Goal: Complete application form

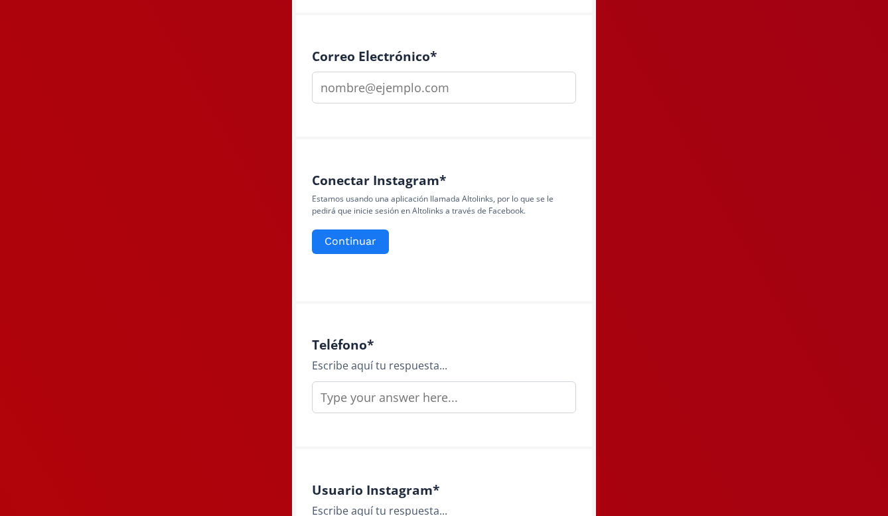
scroll to position [507, 0]
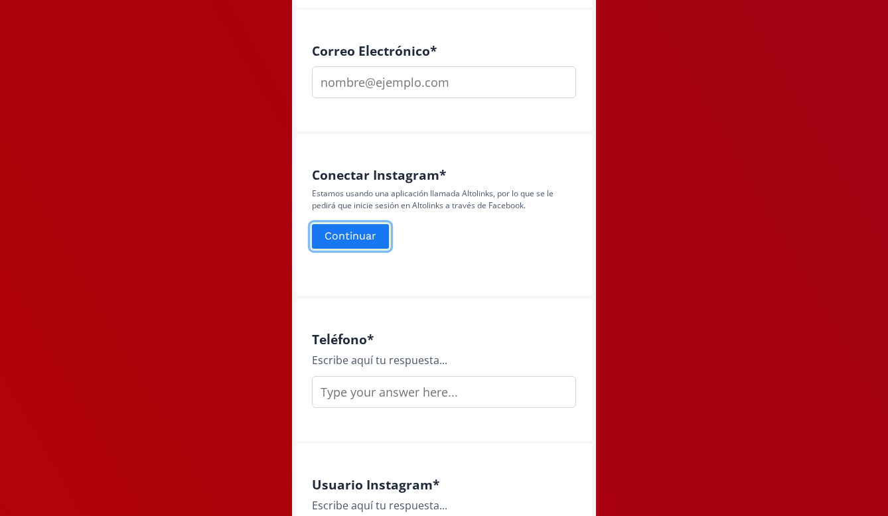
click at [364, 241] on button "Continuar" at bounding box center [350, 236] width 81 height 29
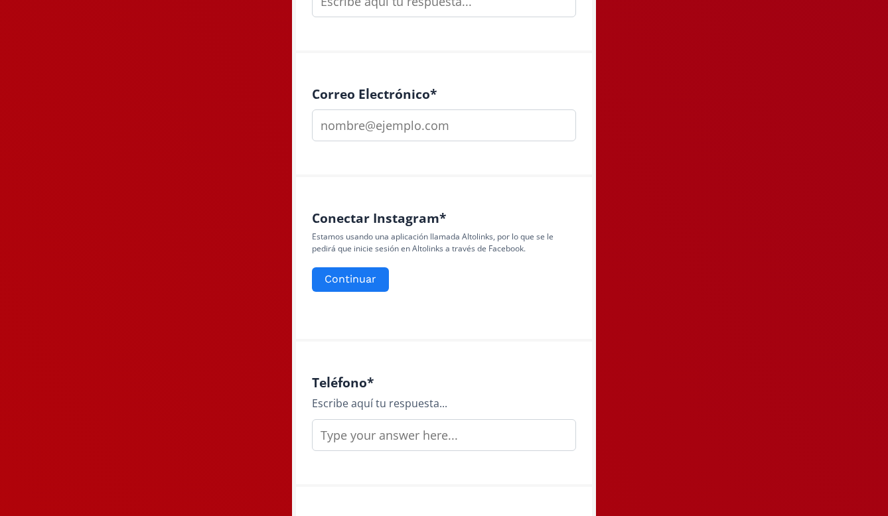
scroll to position [463, 0]
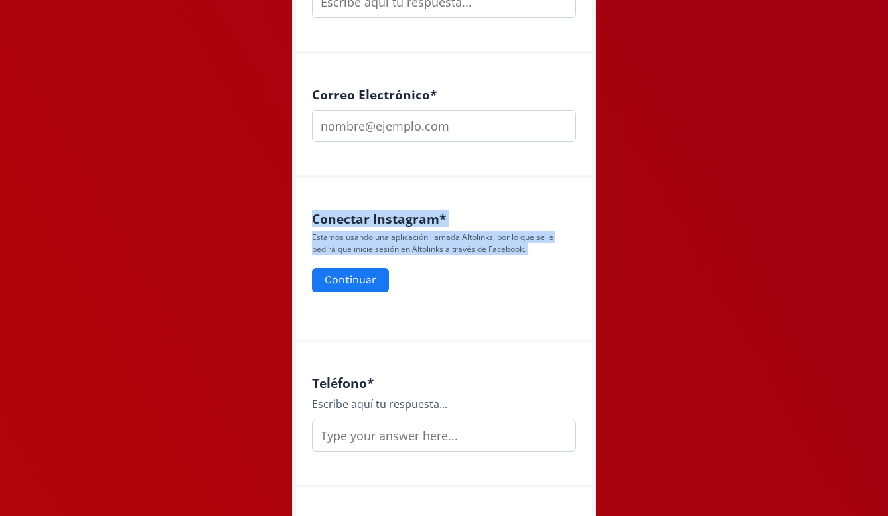
drag, startPoint x: 312, startPoint y: 215, endPoint x: 439, endPoint y: 297, distance: 151.7
click at [440, 298] on div "Conectar Instagram * Estamos usando una aplicación llamada Altolinks, por lo qu…" at bounding box center [444, 259] width 264 height 96
click at [439, 297] on div "Conectar Instagram * Estamos usando una aplicación llamada Altolinks, por lo qu…" at bounding box center [444, 259] width 264 height 96
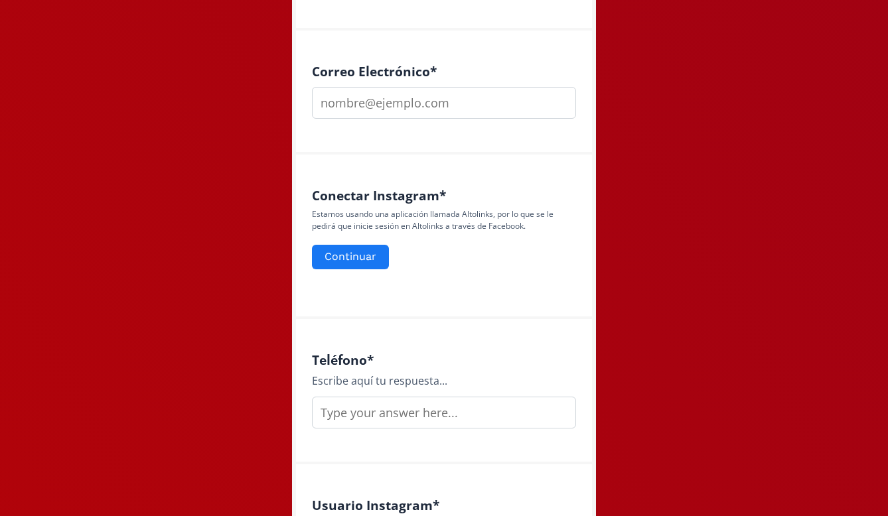
scroll to position [410, 0]
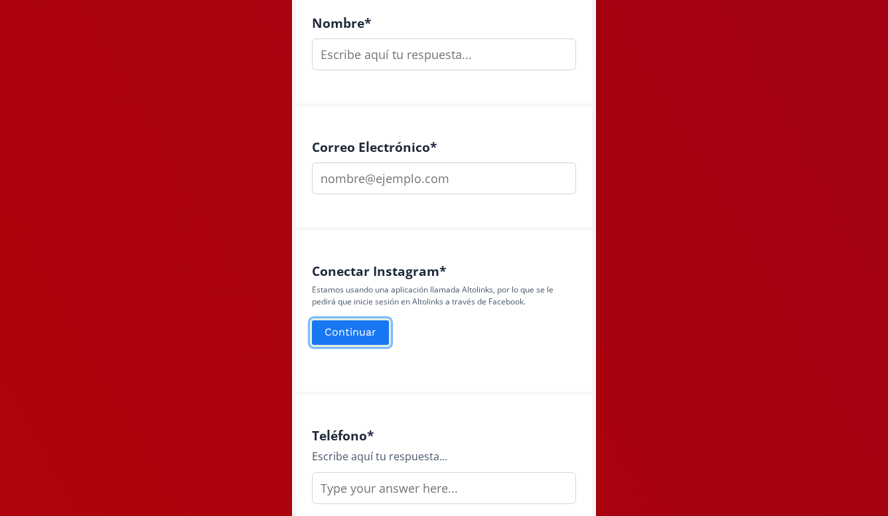
click at [366, 337] on button "Continuar" at bounding box center [350, 333] width 81 height 29
click at [349, 336] on button "Continuar" at bounding box center [350, 333] width 81 height 29
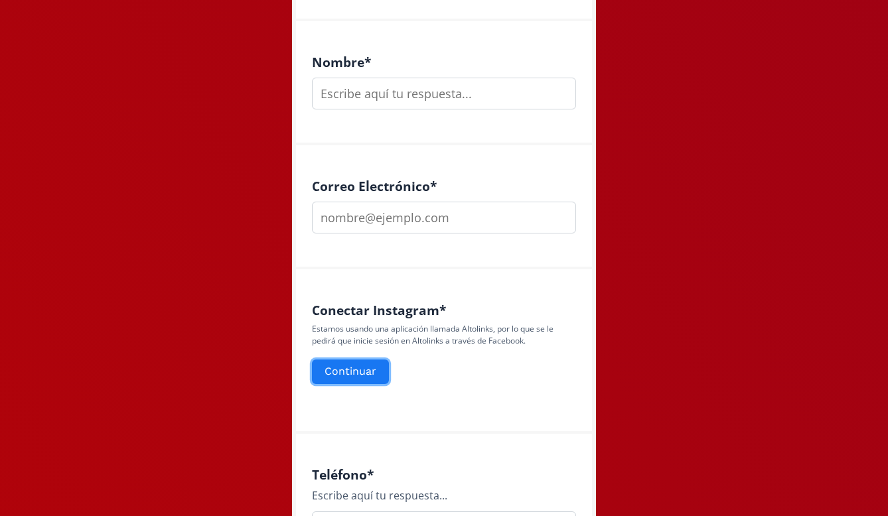
scroll to position [361, 0]
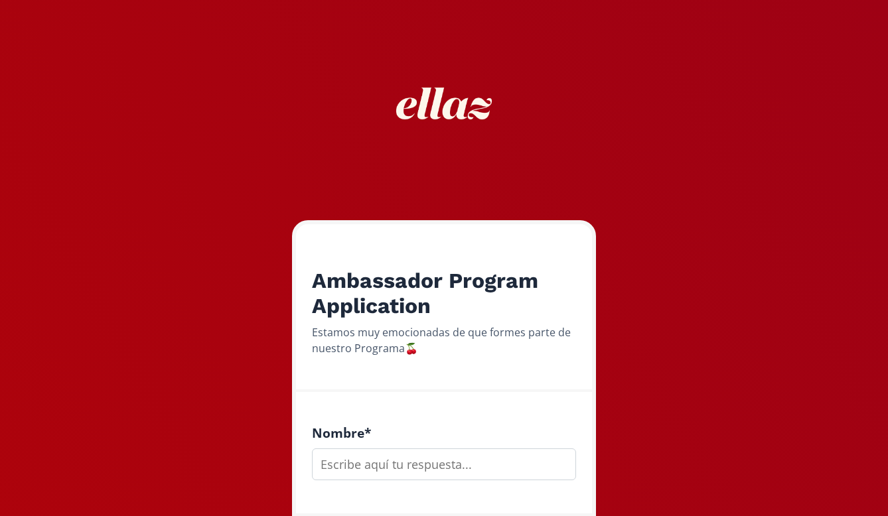
click at [354, 322] on div "Ambassador Program Application Estamos muy emocionadas de que formes parte de n…" at bounding box center [444, 308] width 296 height 168
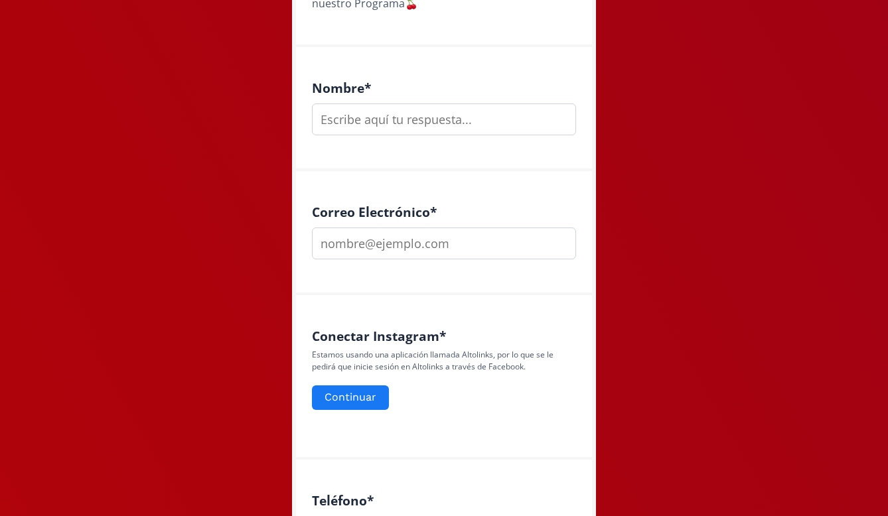
scroll to position [357, 0]
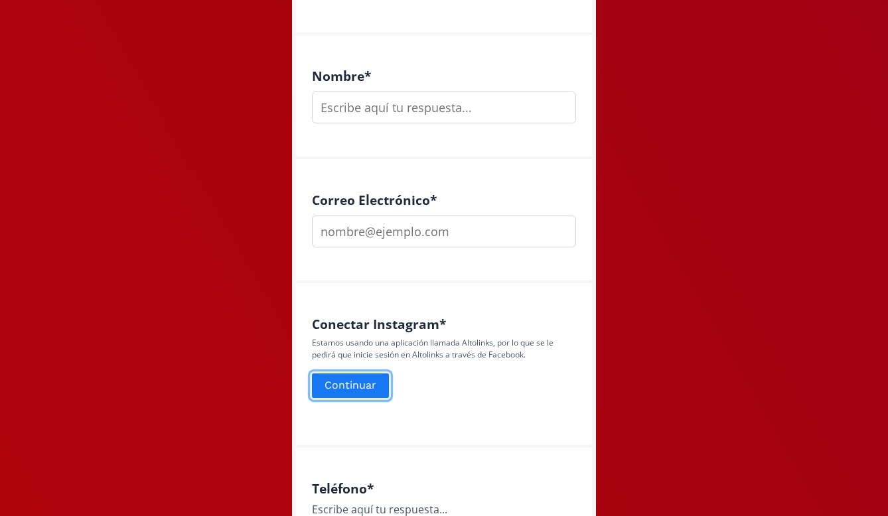
click at [349, 379] on button "Continuar" at bounding box center [350, 386] width 81 height 29
